Goal: Go to known website: Go to known website

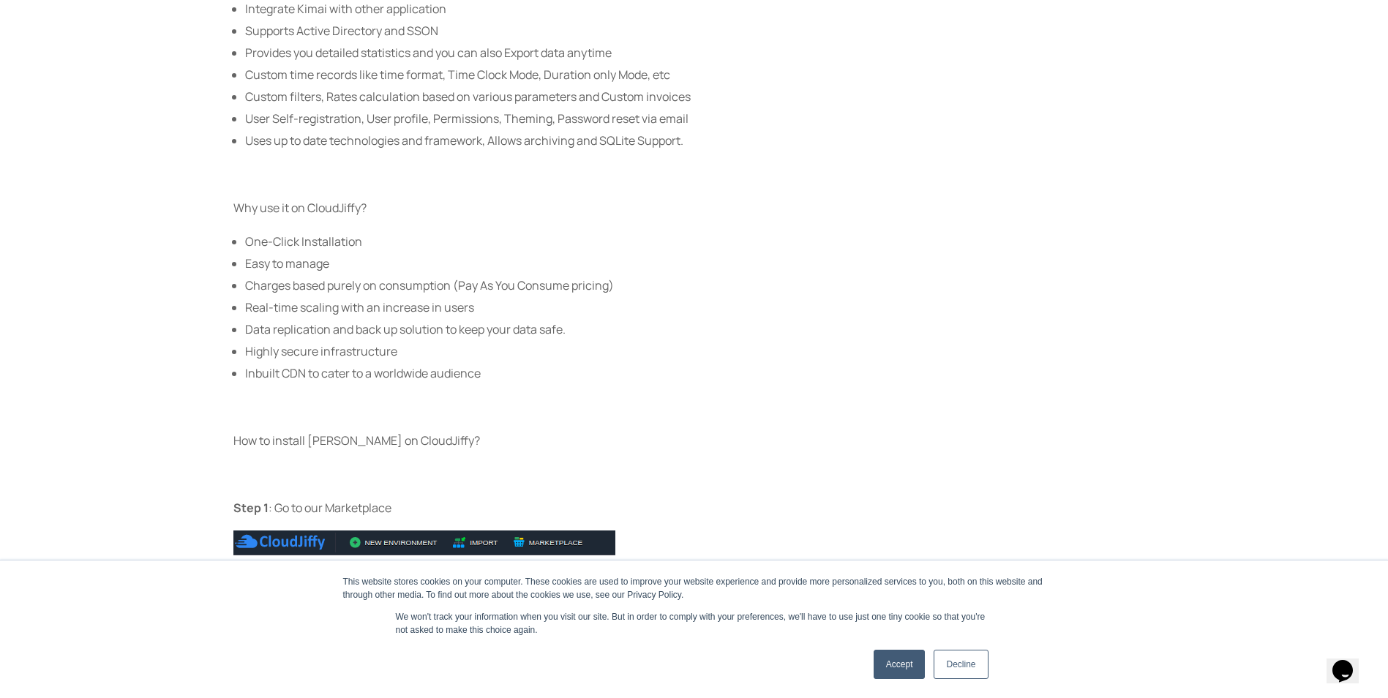
scroll to position [597, 0]
click at [903, 669] on link "Accept" at bounding box center [899, 664] width 52 height 29
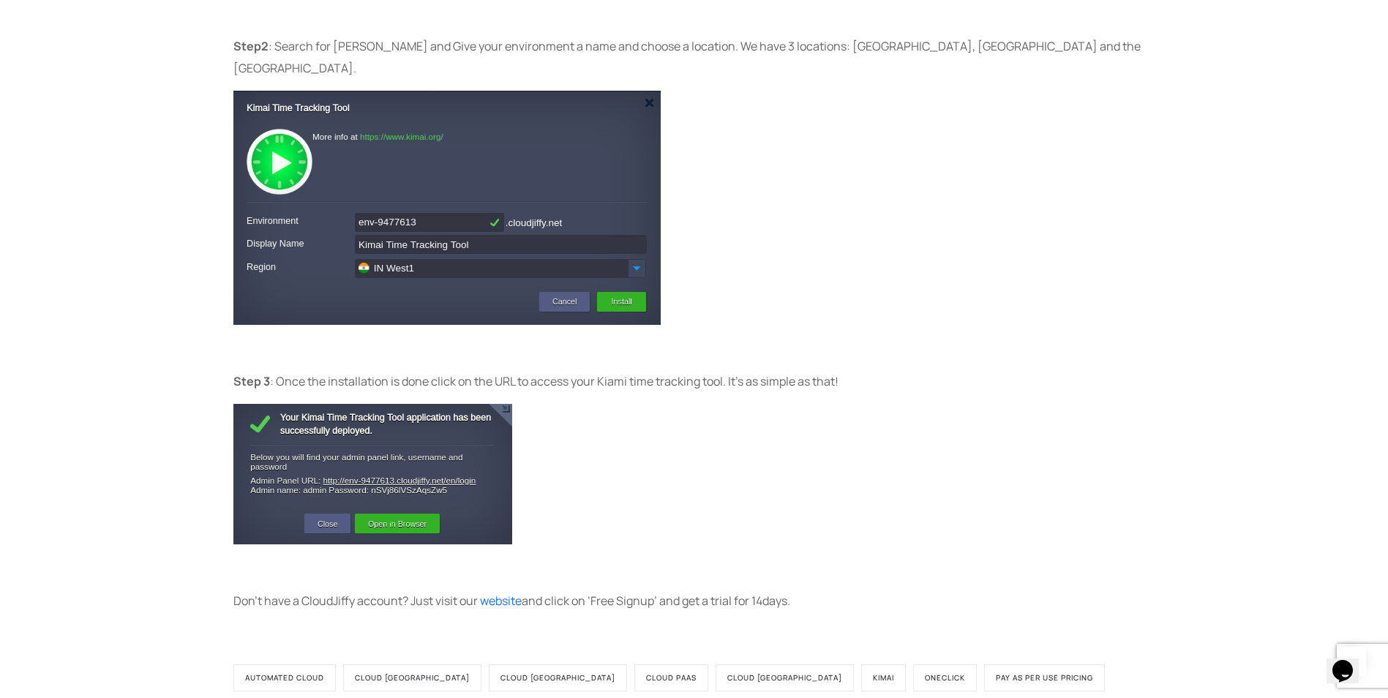
scroll to position [1182, 0]
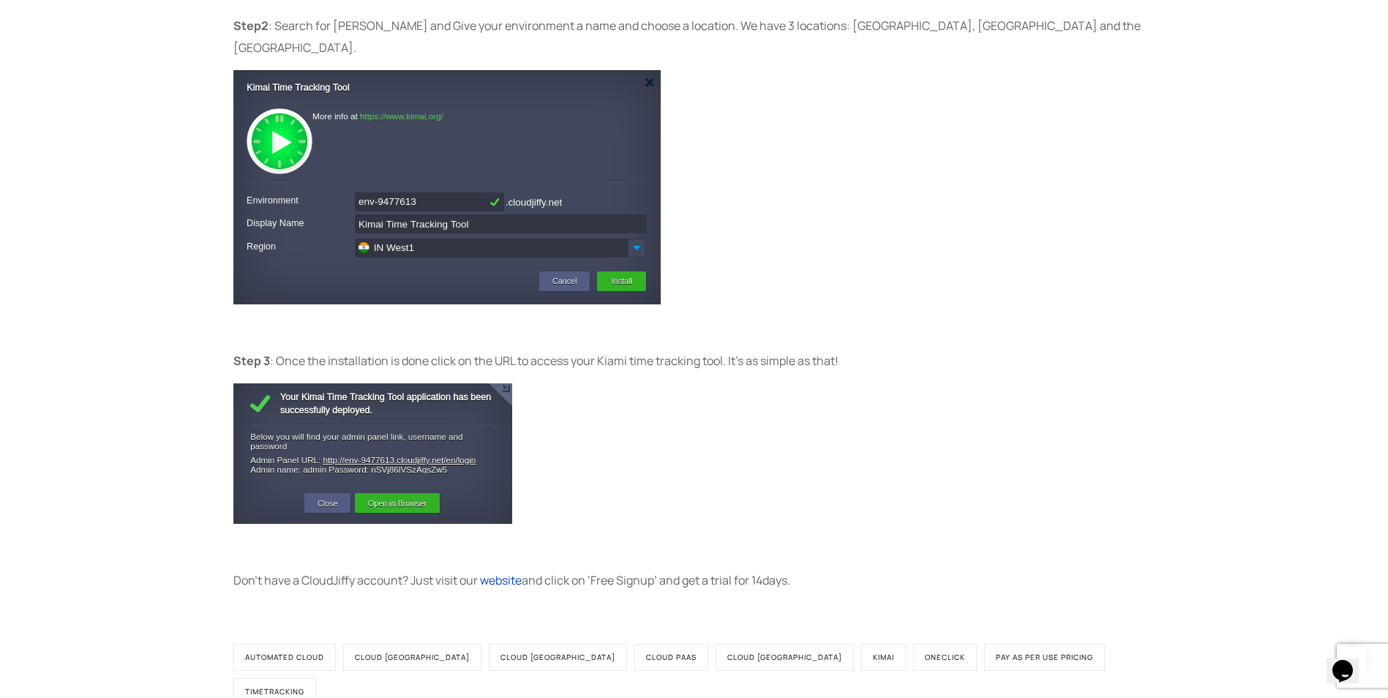
click at [497, 572] on span "website" at bounding box center [501, 580] width 42 height 16
